Goal: Information Seeking & Learning: Learn about a topic

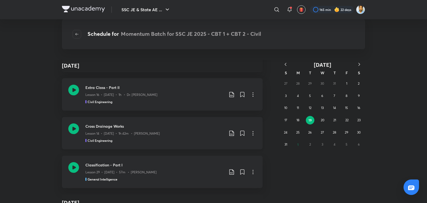
scroll to position [13468, 0]
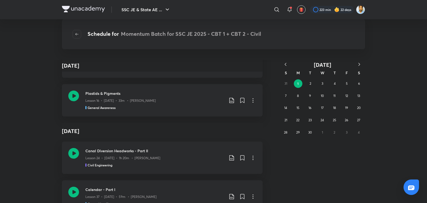
scroll to position [596, 0]
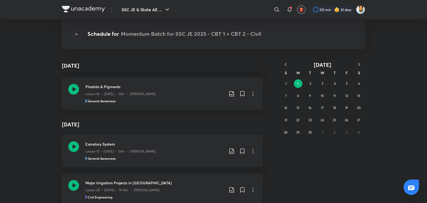
click at [284, 67] on icon "button" at bounding box center [285, 64] width 5 height 5
click at [323, 121] on abbr "20" at bounding box center [321, 120] width 3 height 4
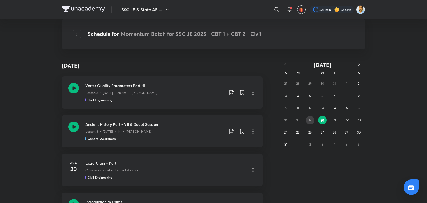
click at [309, 120] on abbr "19" at bounding box center [309, 120] width 3 height 4
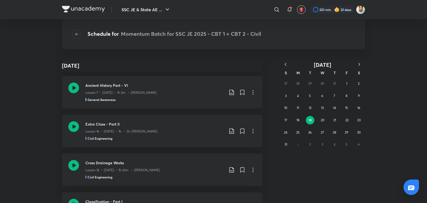
scroll to position [39, 0]
click at [122, 87] on h3 "Ancient History Part - VI" at bounding box center [154, 85] width 139 height 6
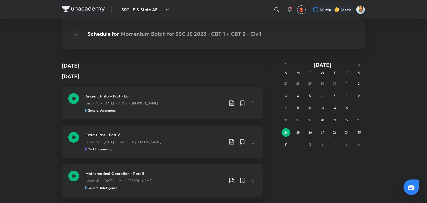
scroll to position [58204, 0]
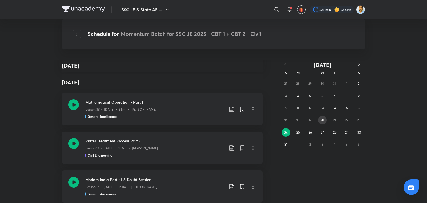
click at [318, 119] on button "20" at bounding box center [322, 120] width 9 height 9
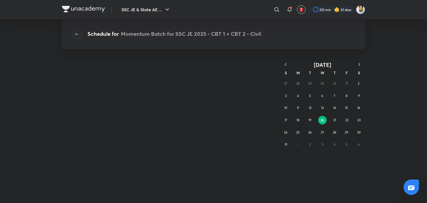
scroll to position [0, 0]
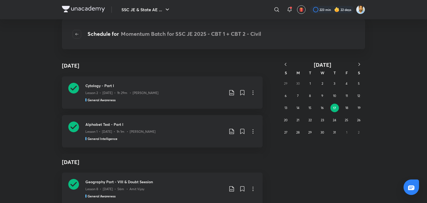
click at [360, 64] on icon "button" at bounding box center [358, 64] width 5 height 5
click at [322, 121] on abbr "20" at bounding box center [321, 120] width 3 height 4
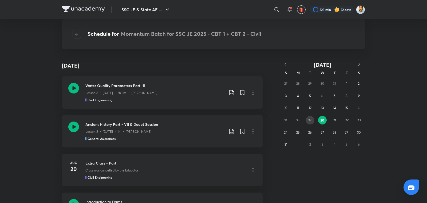
click at [311, 117] on button "19" at bounding box center [310, 120] width 9 height 9
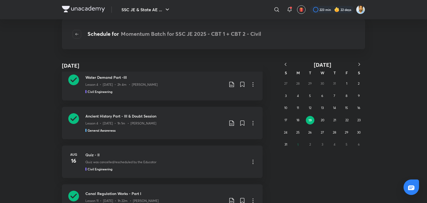
scroll to position [720, 0]
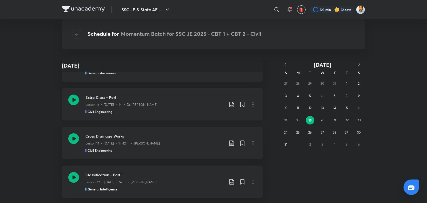
click at [138, 117] on div "Extra Class - Part II Lesson 16 • Aug 19 • 1h • Dr. Jaspal Singh Civil Engineer…" at bounding box center [162, 104] width 200 height 32
